Goal: Information Seeking & Learning: Learn about a topic

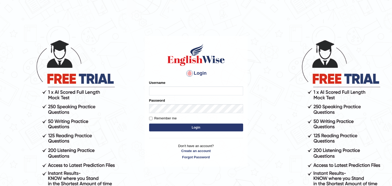
type input "harishgupta"
click at [183, 128] on button "Login" at bounding box center [196, 128] width 94 height 8
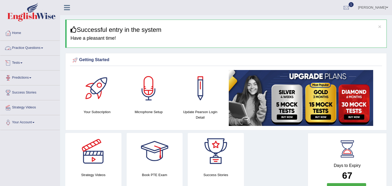
click at [43, 50] on link "Practice Questions" at bounding box center [30, 47] width 60 height 13
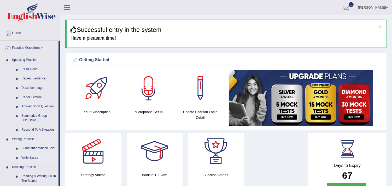
click at [34, 156] on link "Write Essay" at bounding box center [38, 157] width 39 height 9
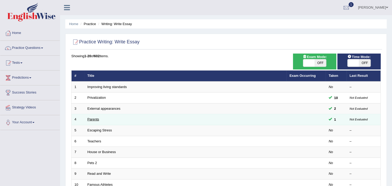
click at [95, 120] on link "Parents" at bounding box center [94, 119] width 12 height 4
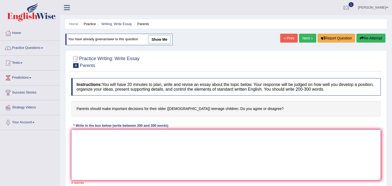
click at [166, 148] on textarea at bounding box center [226, 155] width 310 height 51
paste textarea "Important decision for teenage childrens by parents on their lives has ignited …"
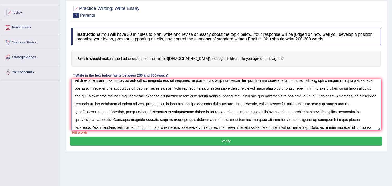
scroll to position [22, 0]
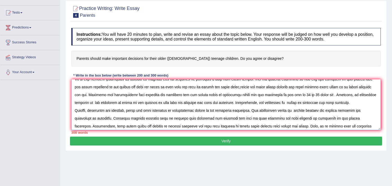
click at [329, 105] on textarea at bounding box center [226, 104] width 310 height 51
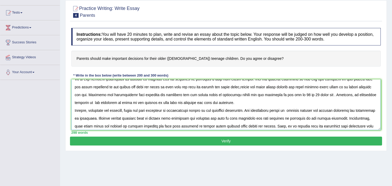
type textarea "Important decision for teenage childrens by parents on their lives has ignited …"
click at [264, 143] on button "Verify" at bounding box center [226, 141] width 312 height 9
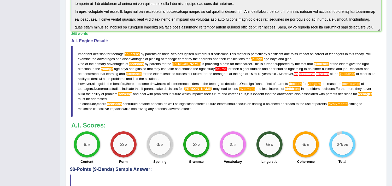
scroll to position [137, 0]
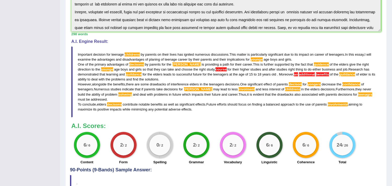
drag, startPoint x: 197, startPoint y: 108, endPoint x: 133, endPoint y: 95, distance: 65.7
click at [131, 101] on blockquote "Important decision for teenage childrens by parents on their lives has ignited …" at bounding box center [226, 82] width 310 height 71
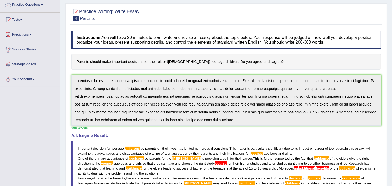
scroll to position [0, 0]
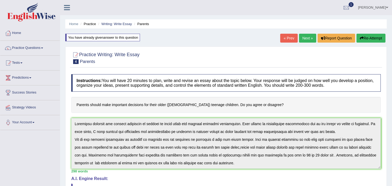
click at [368, 37] on button "Re-Attempt" at bounding box center [371, 38] width 29 height 9
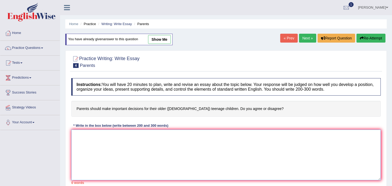
click at [235, 159] on textarea at bounding box center [226, 155] width 310 height 51
paste textarea "Important decision for teenage childrens by parents on their lives has ignited …"
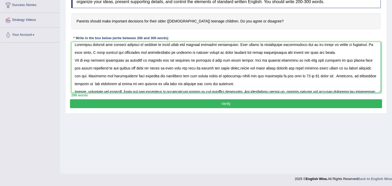
scroll to position [88, 0]
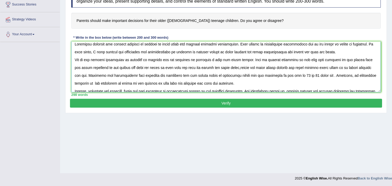
type textarea "Important decision for teenage children by parents on their lives has ignited n…"
click at [275, 104] on button "Verify" at bounding box center [226, 103] width 312 height 9
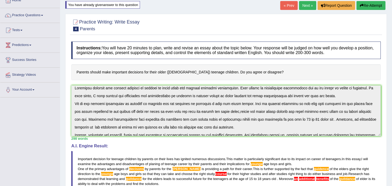
scroll to position [0, 0]
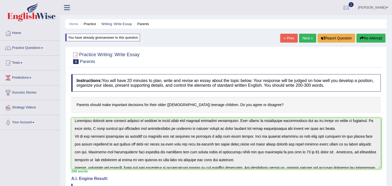
click at [376, 36] on button "Re-Attempt" at bounding box center [371, 38] width 29 height 9
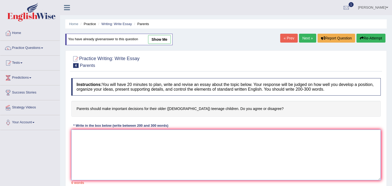
click at [214, 142] on textarea at bounding box center [226, 155] width 310 height 51
paste textarea "Important decision for teenage childrens by parents on their lives has ignited …"
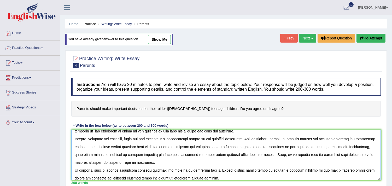
scroll to position [3, 0]
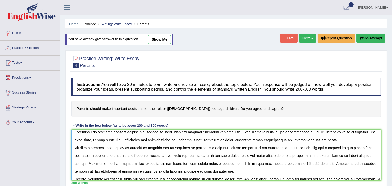
click at [112, 155] on textarea at bounding box center [226, 155] width 310 height 51
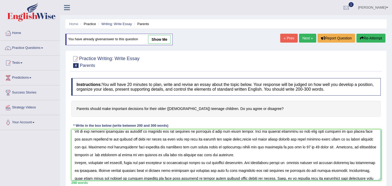
scroll to position [21, 0]
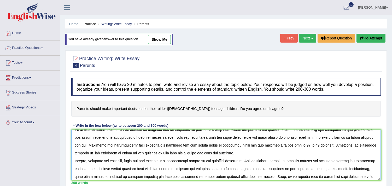
click at [338, 162] on textarea at bounding box center [226, 155] width 310 height 51
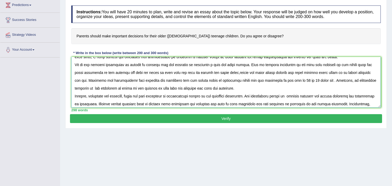
scroll to position [0, 0]
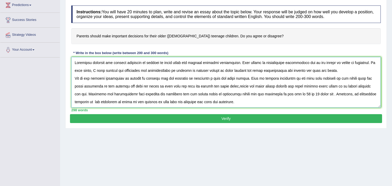
drag, startPoint x: 219, startPoint y: 102, endPoint x: 71, endPoint y: 60, distance: 154.5
click at [71, 60] on div "Instructions: You will have 20 minutes to plan, write and revise an essay about…" at bounding box center [226, 58] width 312 height 111
type textarea "Important decision for teenage childrens by parents on their lives has ignited …"
click at [121, 121] on button "Verify" at bounding box center [226, 118] width 312 height 9
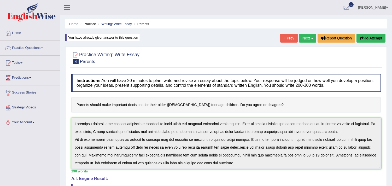
click at [371, 36] on button "Re-Attempt" at bounding box center [371, 38] width 29 height 9
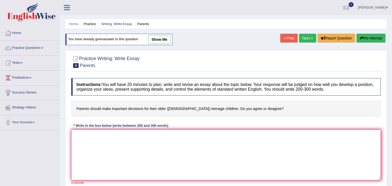
click at [192, 145] on textarea at bounding box center [226, 155] width 310 height 51
paste textarea "Important decision for teenage childrens by parents on their lives has ignited …"
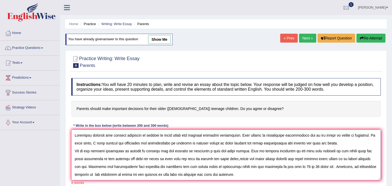
scroll to position [43, 0]
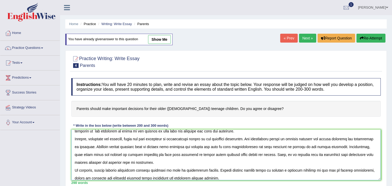
type textarea "Important decision for teenage childrens by parents on their lives has ignited …"
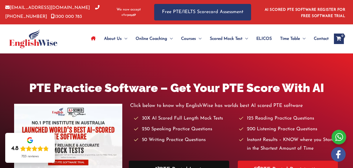
click at [180, 164] on link "PTE Portal Login" at bounding box center [179, 169] width 100 height 18
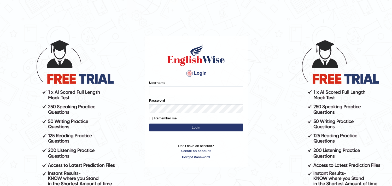
type input "[PERSON_NAME]"
click at [184, 128] on button "Login" at bounding box center [196, 128] width 94 height 8
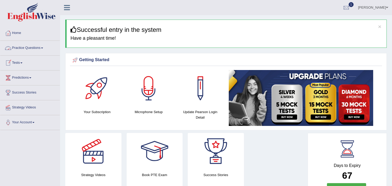
click at [35, 48] on link "Practice Questions" at bounding box center [30, 47] width 60 height 13
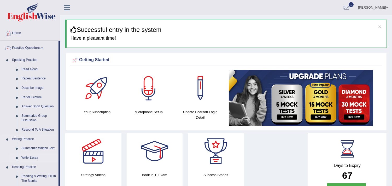
click at [33, 156] on link "Write Essay" at bounding box center [38, 157] width 39 height 9
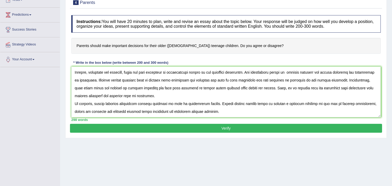
scroll to position [67, 0]
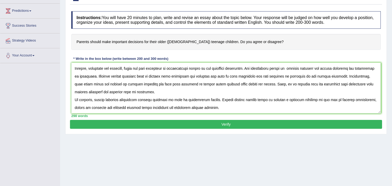
type textarea "Important decision for teenage childrens by parents on their lives has ignited …"
click at [226, 122] on button "Verify" at bounding box center [226, 124] width 312 height 9
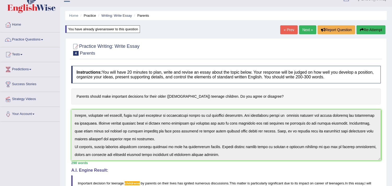
scroll to position [0, 0]
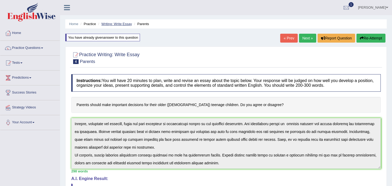
click at [114, 24] on link "Writing: Write Essay" at bounding box center [116, 24] width 31 height 4
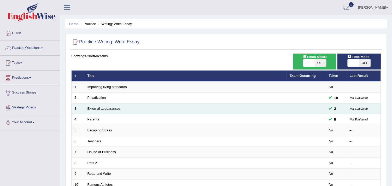
click at [106, 108] on link "External appearances" at bounding box center [104, 109] width 33 height 4
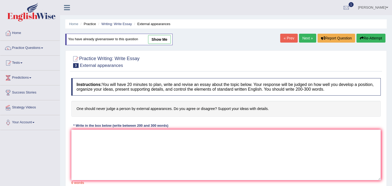
click at [155, 36] on link "show me" at bounding box center [159, 39] width 23 height 9
type textarea "The increasing influence of external appearances on our lives has ignited numer…"
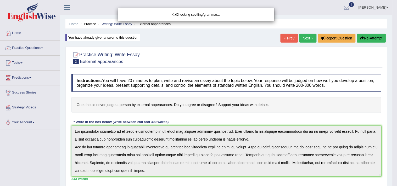
click at [155, 36] on div "Checking spelling/grammar..." at bounding box center [198, 93] width 397 height 186
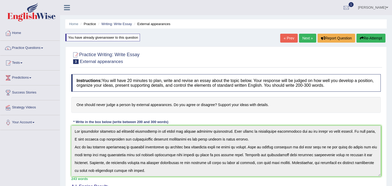
drag, startPoint x: 216, startPoint y: 63, endPoint x: 215, endPoint y: 59, distance: 4.2
click at [215, 60] on div at bounding box center [226, 58] width 310 height 16
click at [115, 24] on link "Writing: Write Essay" at bounding box center [116, 24] width 31 height 4
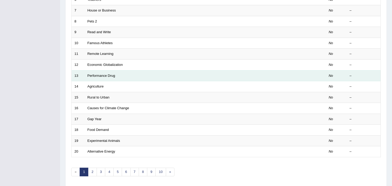
scroll to position [160, 0]
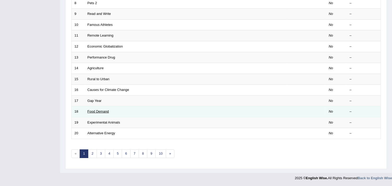
click at [105, 112] on link "Food Demand" at bounding box center [98, 112] width 21 height 4
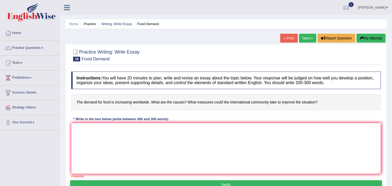
drag, startPoint x: 122, startPoint y: 135, endPoint x: 305, endPoint y: 39, distance: 206.8
click at [305, 39] on link "Next »" at bounding box center [307, 38] width 17 height 9
click at [305, 40] on link "Next »" at bounding box center [307, 38] width 17 height 9
drag, startPoint x: 107, startPoint y: 129, endPoint x: 312, endPoint y: 37, distance: 224.2
click at [312, 37] on link "Next »" at bounding box center [307, 38] width 17 height 9
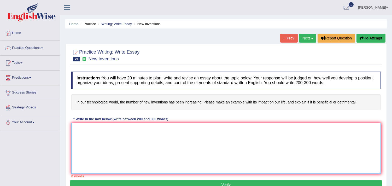
paste textarea "The increasing influence of external appearances on our lives has ignited numer…"
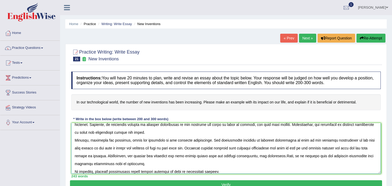
scroll to position [87, 0]
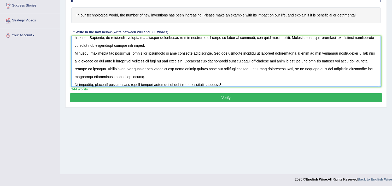
drag, startPoint x: 381, startPoint y: 85, endPoint x: 326, endPoint y: 146, distance: 81.4
click at [326, 146] on div "Home Practice Writing: Write Essay New Inventions « Prev Next » Report Question…" at bounding box center [226, 43] width 332 height 261
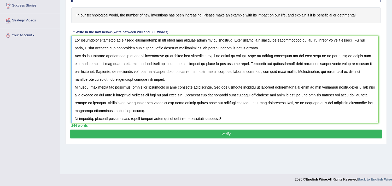
scroll to position [0, 0]
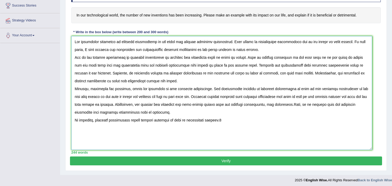
drag, startPoint x: 378, startPoint y: 87, endPoint x: 369, endPoint y: 148, distance: 61.9
click at [369, 148] on textarea at bounding box center [221, 93] width 301 height 114
click at [367, 147] on textarea at bounding box center [221, 93] width 301 height 114
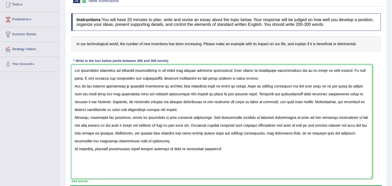
scroll to position [87, 0]
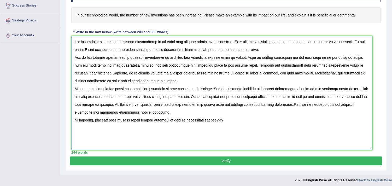
click at [131, 42] on textarea at bounding box center [221, 93] width 301 height 114
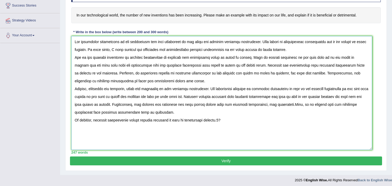
drag, startPoint x: 348, startPoint y: 42, endPoint x: 86, endPoint y: 51, distance: 262.6
click at [86, 51] on textarea at bounding box center [221, 93] width 301 height 114
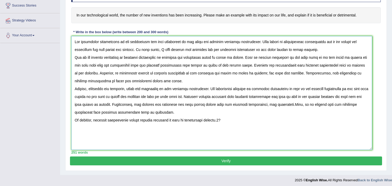
click at [232, 120] on textarea at bounding box center [221, 93] width 301 height 114
click at [221, 107] on textarea at bounding box center [221, 93] width 301 height 114
click at [313, 48] on textarea at bounding box center [221, 93] width 301 height 114
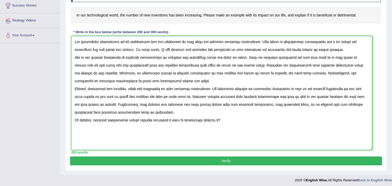
click at [322, 49] on textarea at bounding box center [221, 93] width 301 height 114
click at [124, 58] on textarea at bounding box center [221, 93] width 301 height 114
drag, startPoint x: 157, startPoint y: 58, endPoint x: 106, endPoint y: 58, distance: 51.2
click at [106, 58] on textarea at bounding box center [221, 93] width 301 height 114
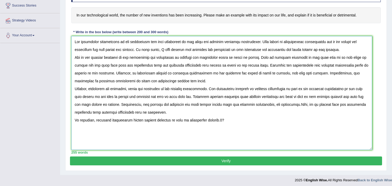
click at [192, 59] on textarea at bounding box center [221, 93] width 301 height 114
drag, startPoint x: 327, startPoint y: 56, endPoint x: 254, endPoint y: 66, distance: 73.5
click at [254, 66] on textarea at bounding box center [221, 93] width 301 height 114
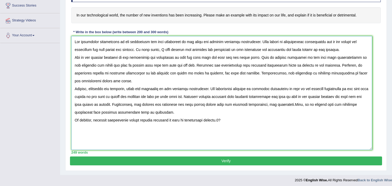
drag, startPoint x: 242, startPoint y: 66, endPoint x: 331, endPoint y: 67, distance: 89.1
click at [331, 67] on textarea at bounding box center [221, 93] width 301 height 114
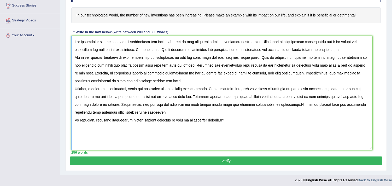
drag, startPoint x: 149, startPoint y: 73, endPoint x: 185, endPoint y: 75, distance: 35.3
click at [185, 75] on textarea at bounding box center [221, 93] width 301 height 114
drag, startPoint x: 179, startPoint y: 74, endPoint x: 279, endPoint y: 74, distance: 100.1
click at [279, 74] on textarea at bounding box center [221, 93] width 301 height 114
click at [261, 72] on textarea at bounding box center [221, 93] width 301 height 114
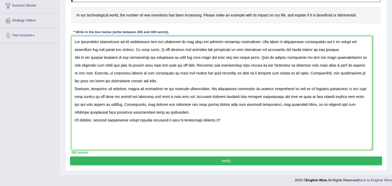
click at [88, 81] on textarea at bounding box center [221, 93] width 301 height 114
click at [98, 90] on textarea at bounding box center [221, 93] width 301 height 114
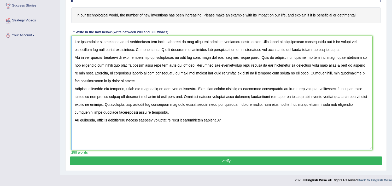
click at [144, 90] on textarea at bounding box center [221, 93] width 301 height 114
drag, startPoint x: 255, startPoint y: 90, endPoint x: 290, endPoint y: 91, distance: 35.6
click at [290, 91] on textarea at bounding box center [221, 93] width 301 height 114
drag, startPoint x: 336, startPoint y: 88, endPoint x: 230, endPoint y: 97, distance: 106.5
click at [230, 97] on textarea at bounding box center [221, 93] width 301 height 114
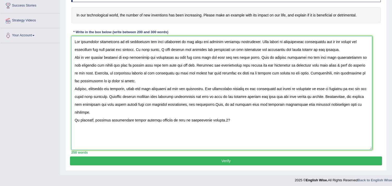
drag, startPoint x: 168, startPoint y: 96, endPoint x: 203, endPoint y: 97, distance: 35.1
click at [203, 97] on textarea at bounding box center [221, 93] width 301 height 114
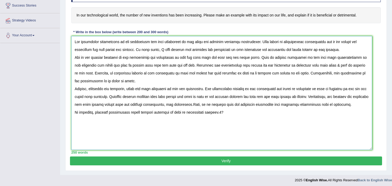
click at [210, 97] on textarea at bounding box center [221, 93] width 301 height 114
click at [203, 97] on textarea at bounding box center [221, 93] width 301 height 114
drag, startPoint x: 207, startPoint y: 97, endPoint x: 317, endPoint y: 99, distance: 109.8
click at [317, 99] on textarea at bounding box center [221, 93] width 301 height 114
drag, startPoint x: 339, startPoint y: 97, endPoint x: 208, endPoint y: 106, distance: 130.8
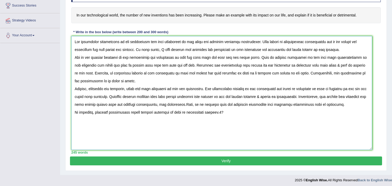
click at [208, 106] on textarea at bounding box center [221, 93] width 301 height 114
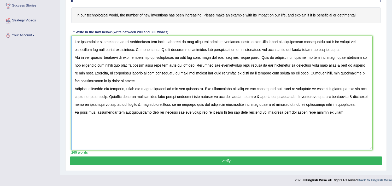
click at [261, 41] on textarea at bounding box center [221, 93] width 301 height 114
click at [165, 53] on textarea at bounding box center [221, 93] width 301 height 114
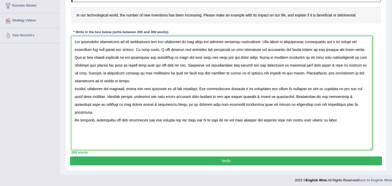
click at [81, 57] on textarea at bounding box center [221, 93] width 301 height 114
click at [368, 50] on textarea at bounding box center [221, 93] width 301 height 114
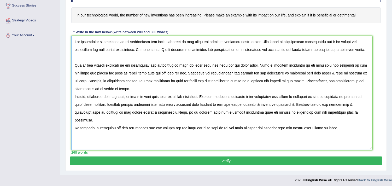
click at [220, 88] on textarea at bounding box center [221, 93] width 301 height 114
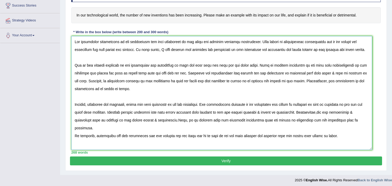
click at [198, 123] on textarea at bounding box center [221, 93] width 301 height 114
click at [111, 129] on textarea at bounding box center [221, 93] width 301 height 114
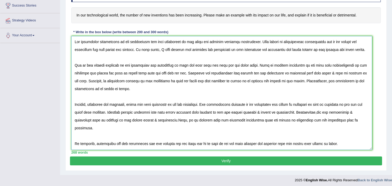
type textarea "The increasing development of new inventions has been increasing on our lives h…"
click at [235, 165] on button "Verify" at bounding box center [226, 161] width 312 height 9
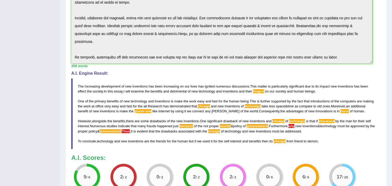
scroll to position [144, 0]
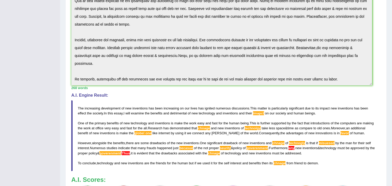
drag, startPoint x: 323, startPoint y: 162, endPoint x: 229, endPoint y: 154, distance: 93.9
click at [229, 154] on blockquote "The increasing development of new inventions has been increasing on our lives h…" at bounding box center [226, 135] width 310 height 71
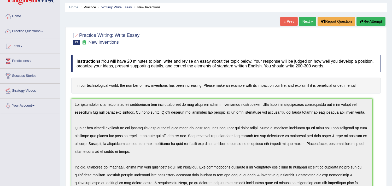
scroll to position [0, 0]
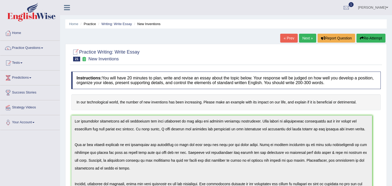
click at [364, 40] on button "Re-Attempt" at bounding box center [371, 38] width 29 height 9
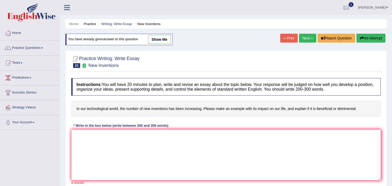
click at [147, 133] on textarea at bounding box center [226, 155] width 310 height 51
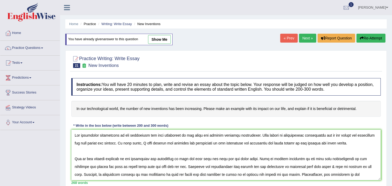
scroll to position [59, 0]
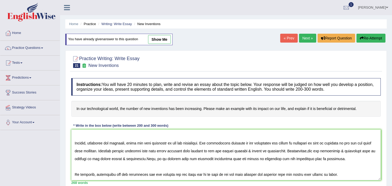
click at [91, 140] on textarea at bounding box center [226, 155] width 310 height 51
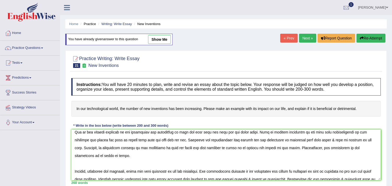
scroll to position [3, 0]
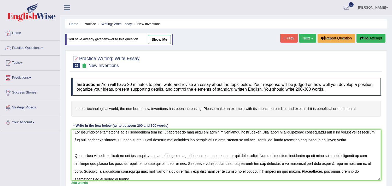
click at [267, 139] on textarea at bounding box center [226, 155] width 310 height 51
click at [157, 156] on textarea at bounding box center [226, 155] width 310 height 51
click at [99, 163] on textarea at bounding box center [226, 155] width 310 height 51
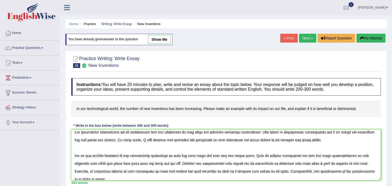
click at [268, 165] on textarea at bounding box center [226, 155] width 310 height 51
click at [265, 163] on textarea at bounding box center [226, 155] width 310 height 51
click at [254, 164] on textarea at bounding box center [226, 155] width 310 height 51
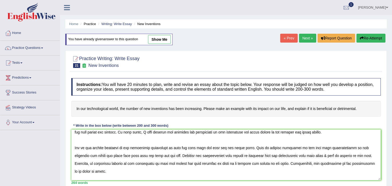
scroll to position [12, 0]
click at [184, 162] on textarea at bounding box center [226, 155] width 310 height 51
drag, startPoint x: 280, startPoint y: 163, endPoint x: 175, endPoint y: 163, distance: 105.4
click at [175, 163] on textarea at bounding box center [226, 155] width 310 height 51
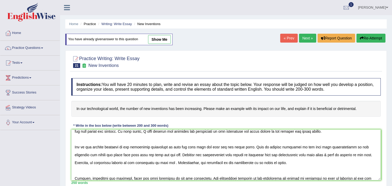
click at [154, 163] on textarea at bounding box center [226, 155] width 310 height 51
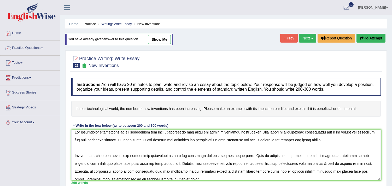
scroll to position [36, 0]
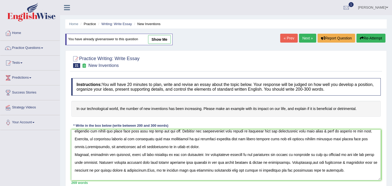
click at [207, 154] on textarea at bounding box center [226, 155] width 310 height 51
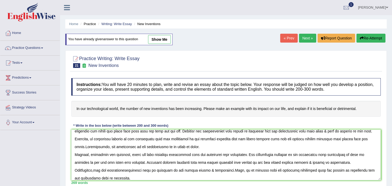
click at [144, 171] on textarea at bounding box center [226, 155] width 310 height 51
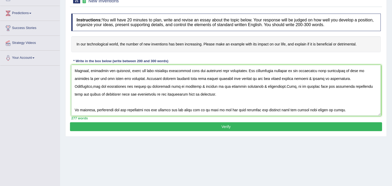
scroll to position [68, 0]
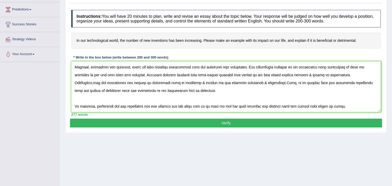
type textarea "The increasing development of new inventions has been increasing on our lives h…"
click at [259, 124] on button "Verify" at bounding box center [226, 123] width 312 height 9
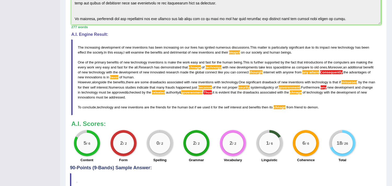
scroll to position [145, 0]
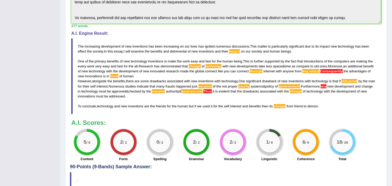
drag, startPoint x: 322, startPoint y: 107, endPoint x: 299, endPoint y: 97, distance: 24.7
click at [241, 81] on blockquote "The increasing development of new inventions has been increasing on our lives h…" at bounding box center [226, 76] width 310 height 76
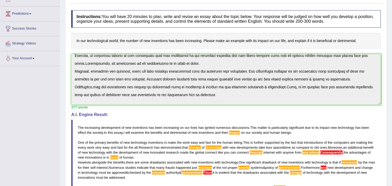
scroll to position [0, 0]
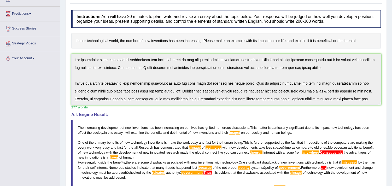
click at [69, 59] on div "Practice Writing: Write Essay 21 New Inventions Instructions: You will have 20 …" at bounding box center [226, 129] width 322 height 295
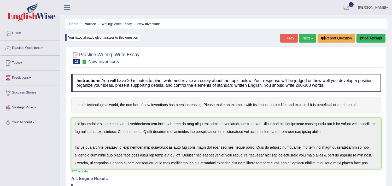
click at [370, 35] on button "Re-Attempt" at bounding box center [371, 38] width 29 height 9
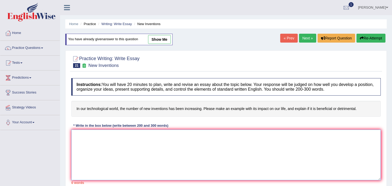
click at [134, 152] on textarea at bounding box center [226, 155] width 310 height 51
paste textarea "The increasing development of new inventions has been increasing on our lives h…"
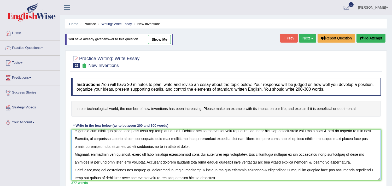
scroll to position [38, 0]
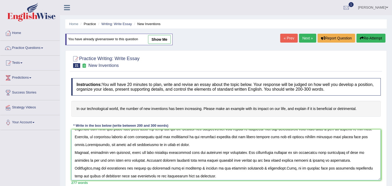
click at [292, 153] on textarea at bounding box center [226, 155] width 310 height 51
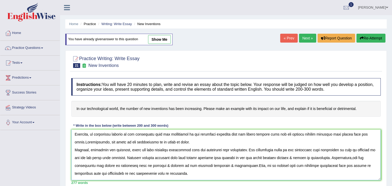
scroll to position [45, 0]
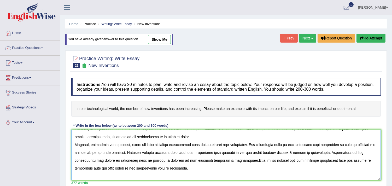
click at [314, 160] on textarea at bounding box center [226, 155] width 310 height 51
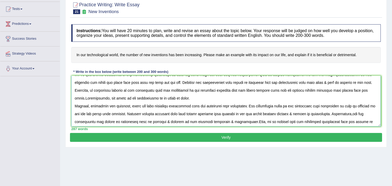
scroll to position [0, 0]
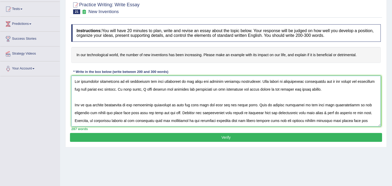
drag, startPoint x: 156, startPoint y: 121, endPoint x: 67, endPoint y: 76, distance: 98.9
click at [67, 76] on div "Practice Writing: Write Essay 21 New Inventions Instructions: You will have 20 …" at bounding box center [226, 72] width 322 height 151
type textarea "The increasing development of new inventions has been increasing on our lives h…"
click at [138, 138] on button "Verify" at bounding box center [226, 137] width 312 height 9
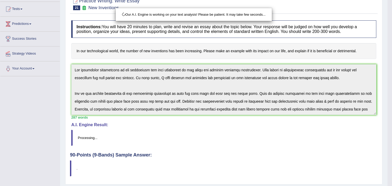
scroll to position [88, 0]
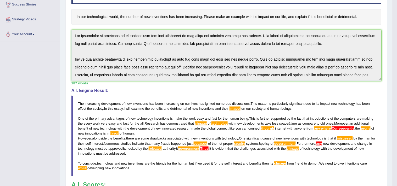
drag, startPoint x: 396, startPoint y: 90, endPoint x: 396, endPoint y: 131, distance: 40.5
click at [392, 98] on html "Toggle navigation Home Practice Questions Speaking Practice Read Aloud Repeat S…" at bounding box center [198, 5] width 397 height 186
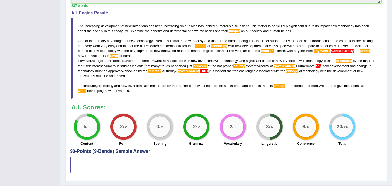
scroll to position [166, 0]
